Goal: Entertainment & Leisure: Consume media (video, audio)

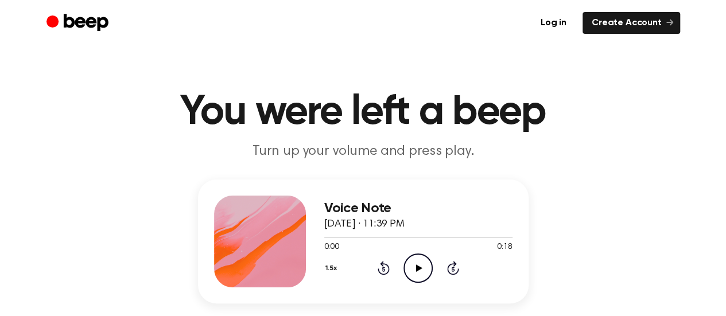
click at [410, 269] on icon "Play Audio" at bounding box center [418, 268] width 29 height 29
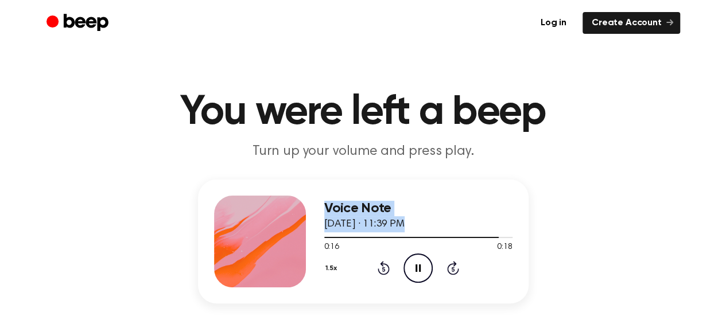
drag, startPoint x: 327, startPoint y: 237, endPoint x: 284, endPoint y: 233, distance: 43.2
click at [284, 233] on div "Voice Note June 8, 2025 · 11:39 PM 0:16 0:18 Your browser does not support the …" at bounding box center [363, 242] width 331 height 124
click at [420, 272] on icon "Play Audio" at bounding box center [418, 268] width 29 height 29
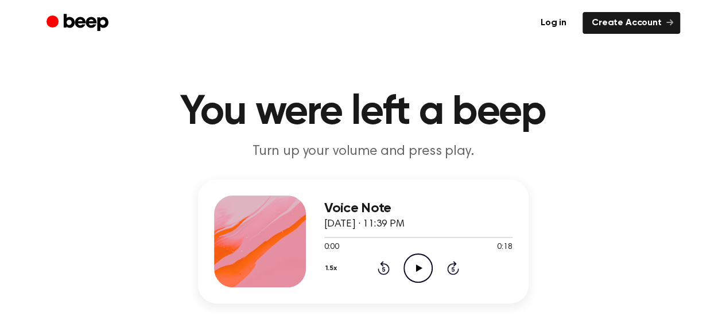
click at [417, 263] on icon "Play Audio" at bounding box center [418, 268] width 29 height 29
click at [583, 200] on div "Voice Note June 8, 2025 · 11:39 PM 0:18 0:18 Your browser does not support the …" at bounding box center [363, 269] width 699 height 178
click at [425, 278] on icon "Play Audio" at bounding box center [418, 268] width 29 height 29
click at [412, 267] on icon "Play Audio" at bounding box center [418, 268] width 29 height 29
click at [411, 262] on icon "Play Audio" at bounding box center [418, 268] width 29 height 29
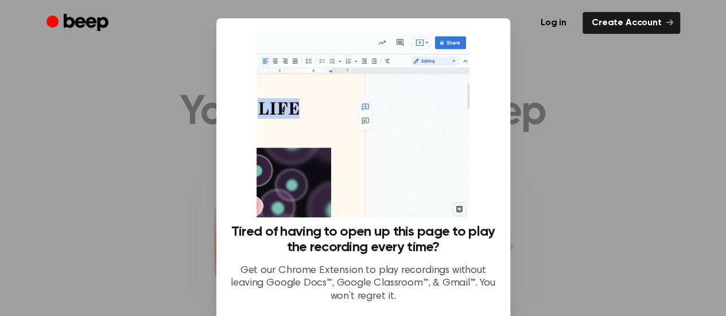
click at [152, 154] on div at bounding box center [363, 158] width 726 height 316
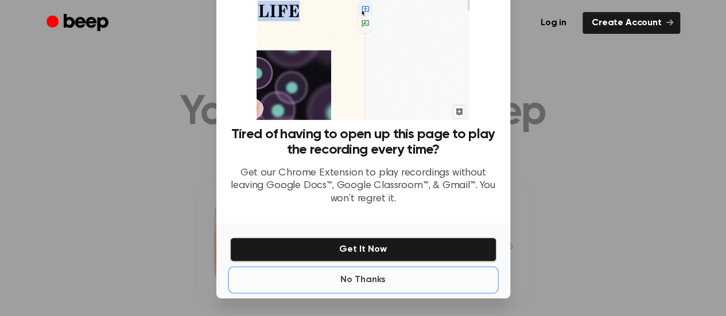
click at [374, 282] on button "No Thanks" at bounding box center [363, 280] width 266 height 23
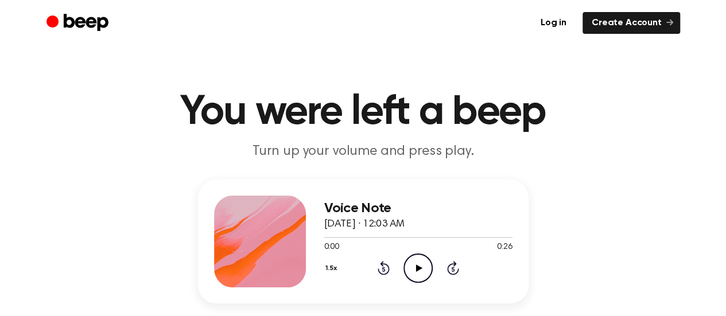
click at [416, 277] on icon "Play Audio" at bounding box center [418, 268] width 29 height 29
click at [410, 276] on icon "Play Audio" at bounding box center [418, 268] width 29 height 29
click at [413, 271] on icon "Play Audio" at bounding box center [418, 268] width 29 height 29
click at [421, 259] on icon "Pause Audio" at bounding box center [418, 268] width 29 height 29
